Goal: Navigation & Orientation: Go to known website

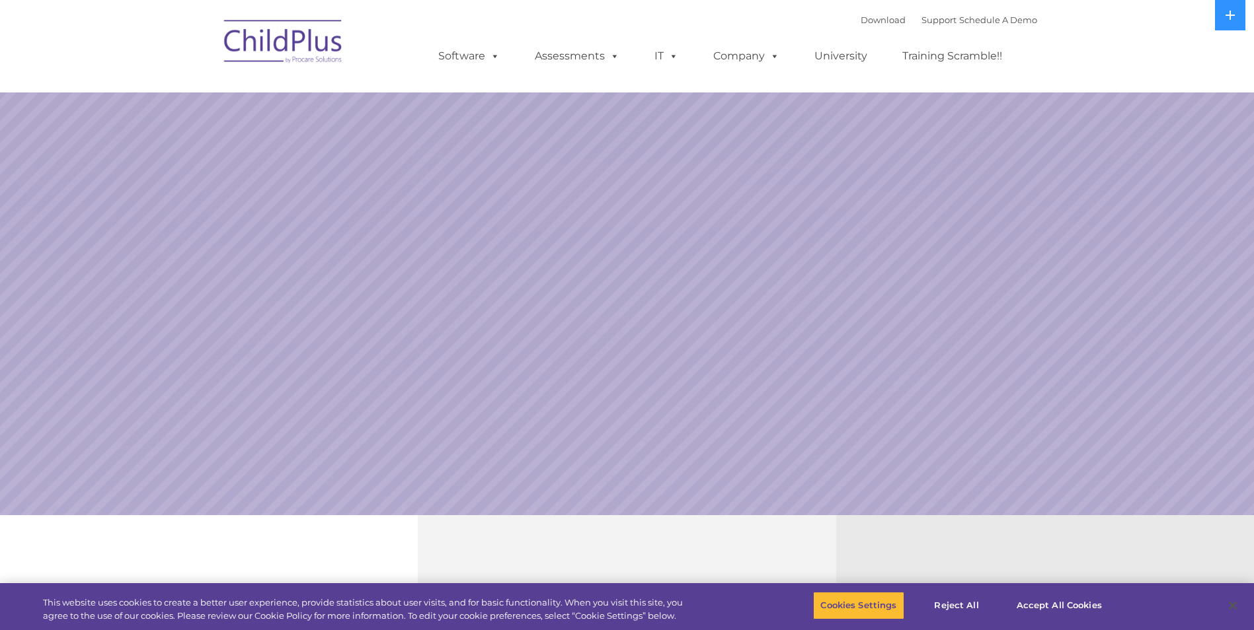
select select "MEDIUM"
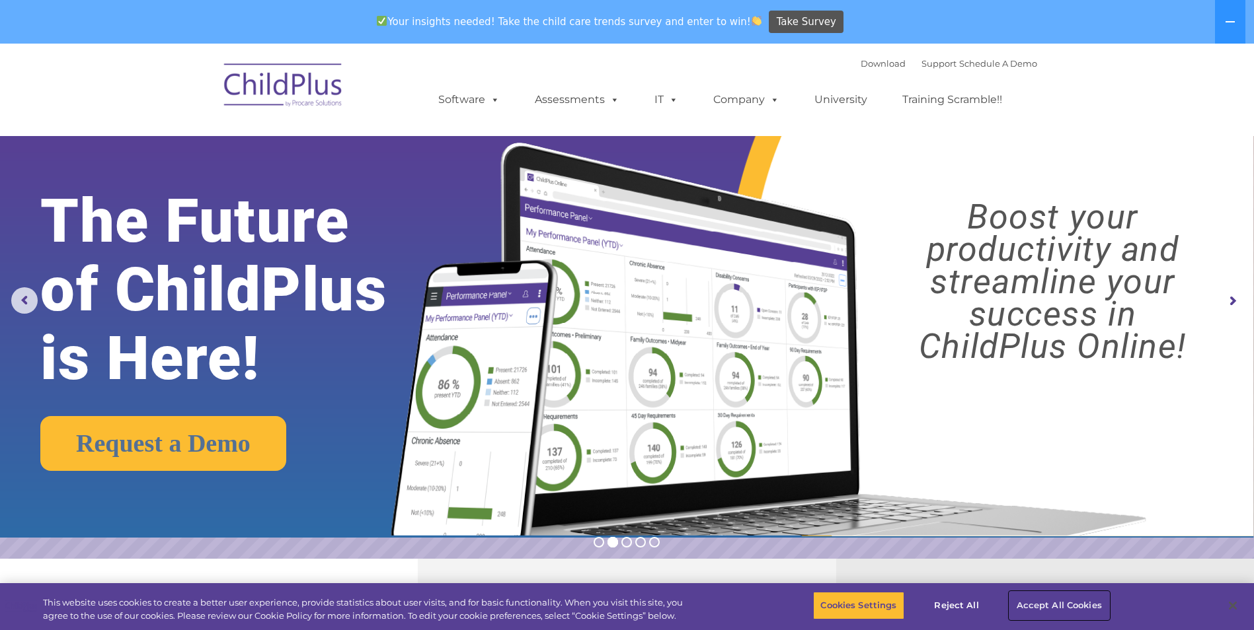
click at [1049, 605] on button "Accept All Cookies" at bounding box center [1059, 606] width 100 height 28
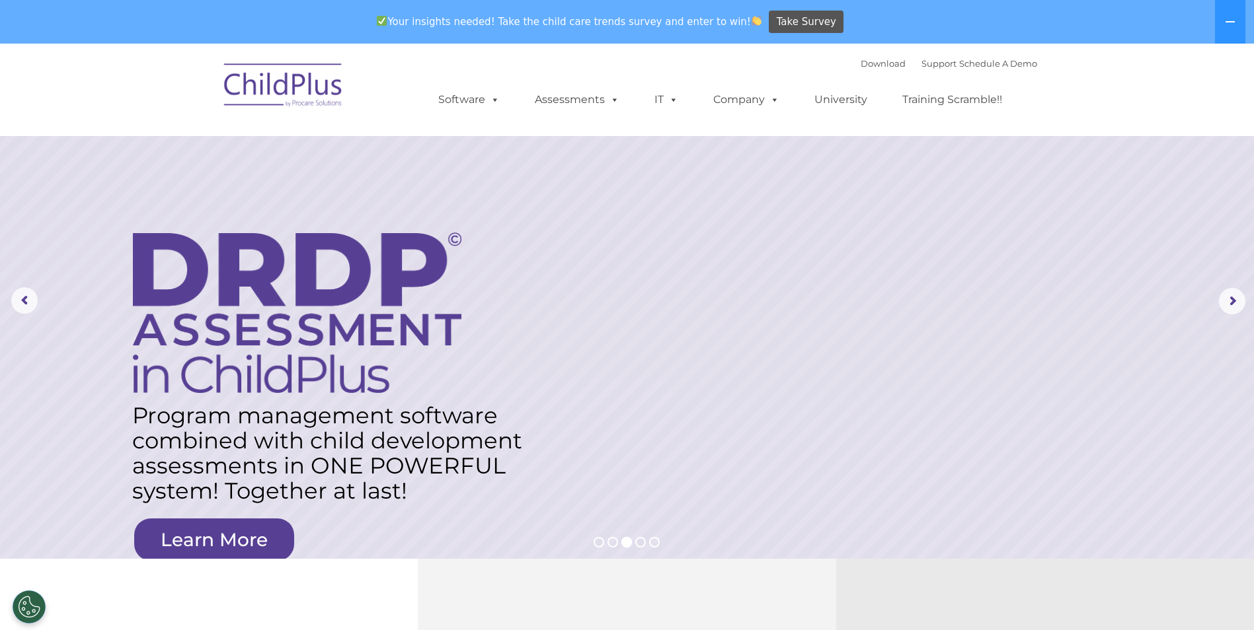
click at [310, 77] on img at bounding box center [283, 87] width 132 height 66
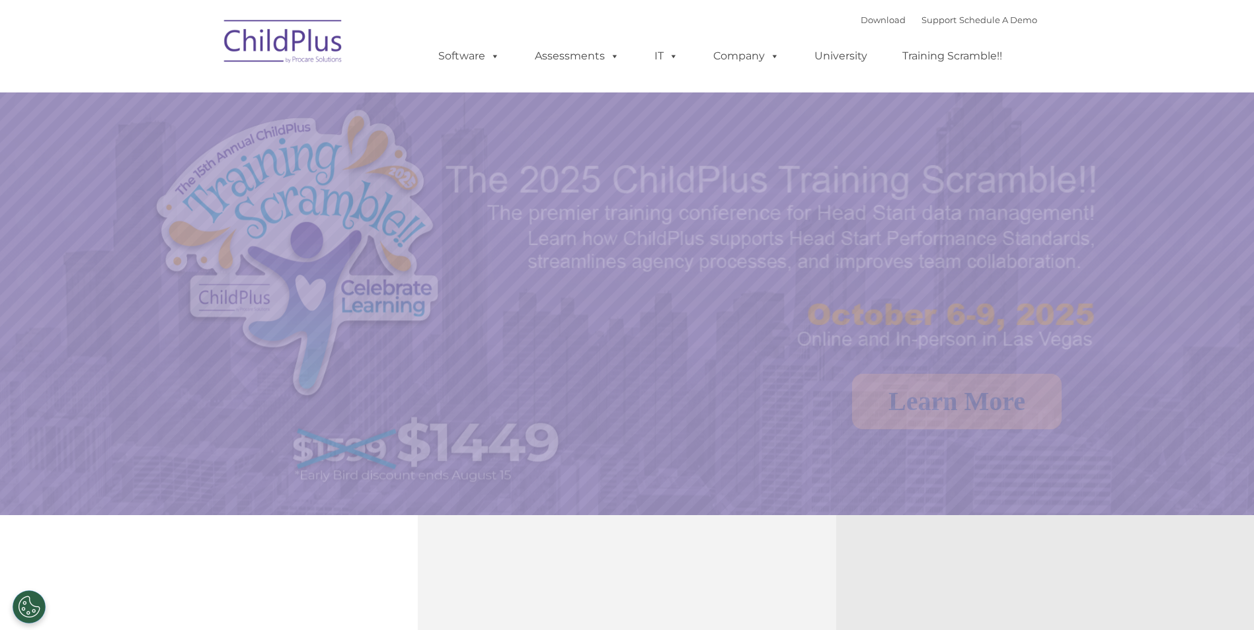
select select "MEDIUM"
